Goal: Information Seeking & Learning: Learn about a topic

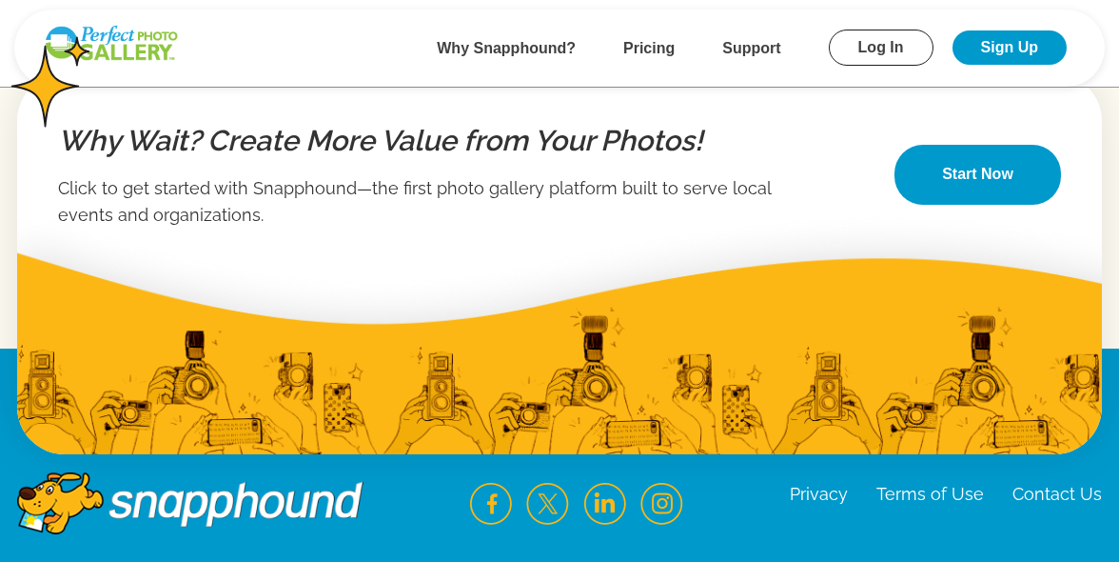
scroll to position [3309, 0]
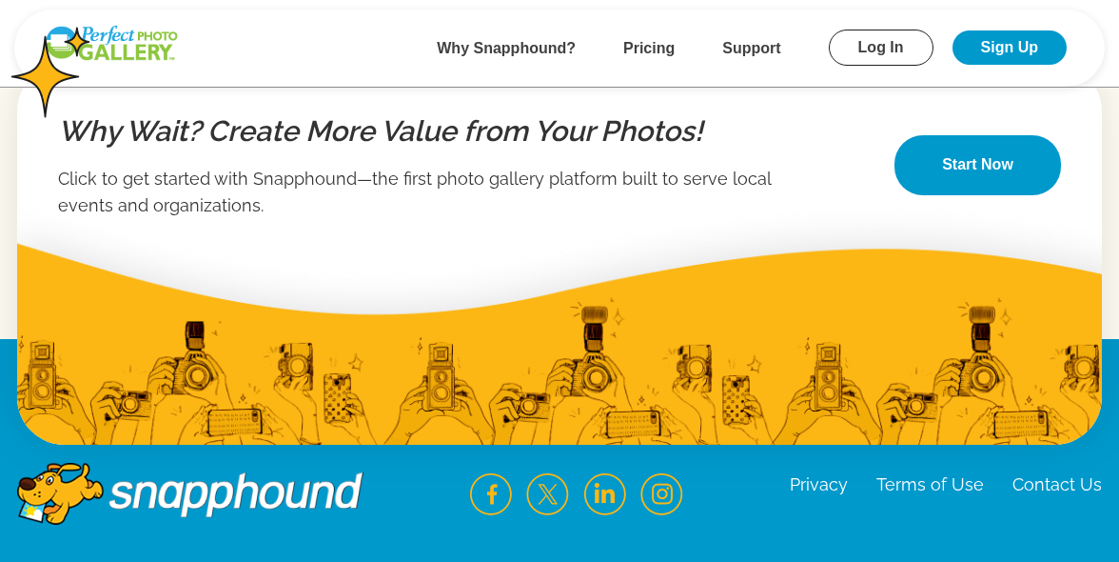
click at [972, 153] on link "Start Now" at bounding box center [978, 165] width 167 height 60
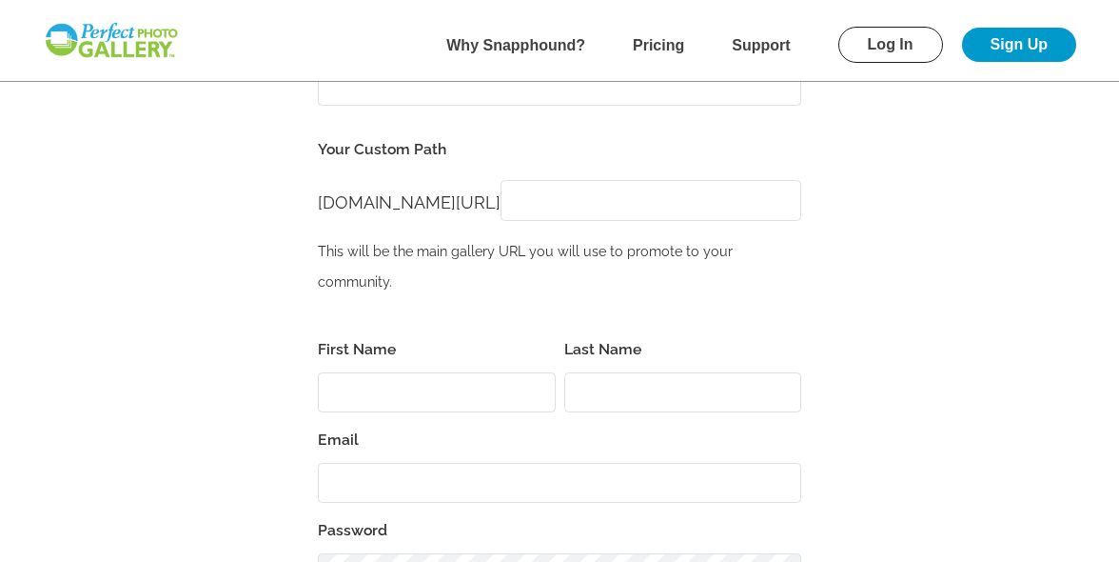
scroll to position [160, 0]
click at [655, 49] on b "Pricing" at bounding box center [658, 45] width 51 height 16
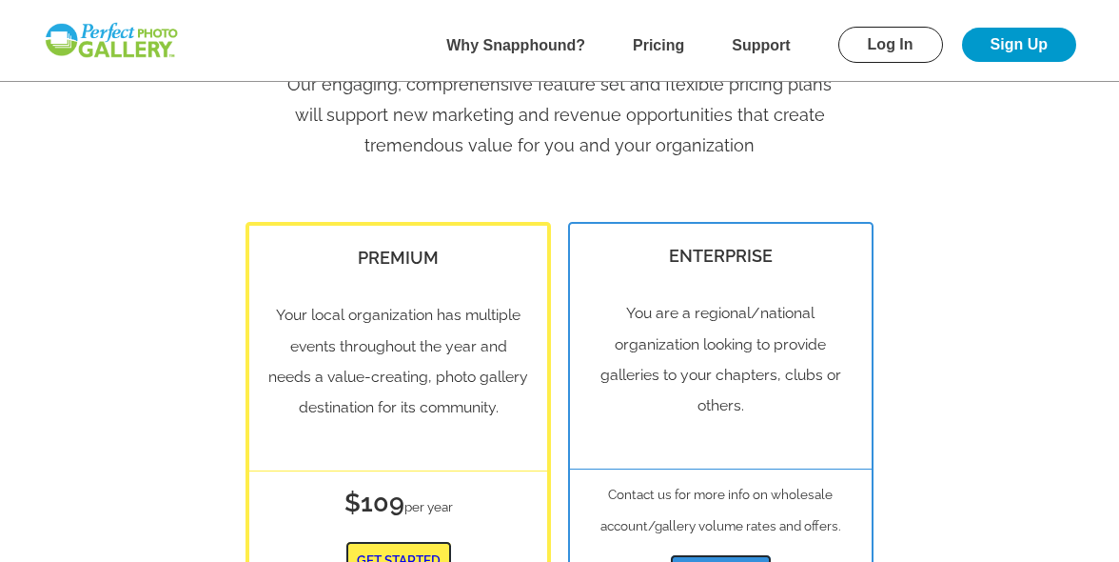
scroll to position [146, 0]
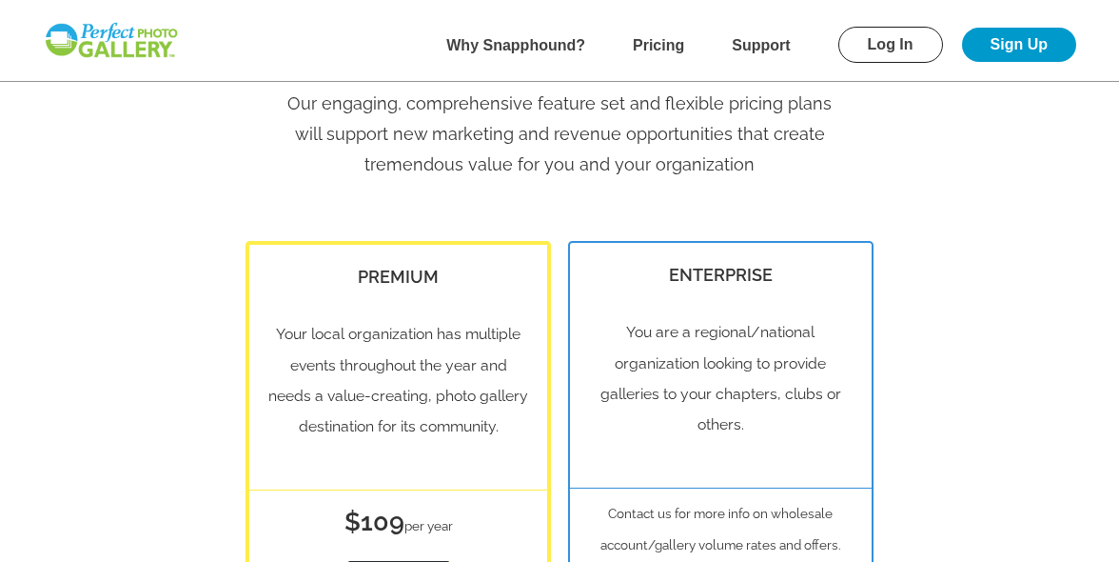
click at [650, 50] on b "Pricing" at bounding box center [658, 45] width 51 height 16
click at [755, 45] on b "Support" at bounding box center [761, 45] width 58 height 16
